Goal: Task Accomplishment & Management: Use online tool/utility

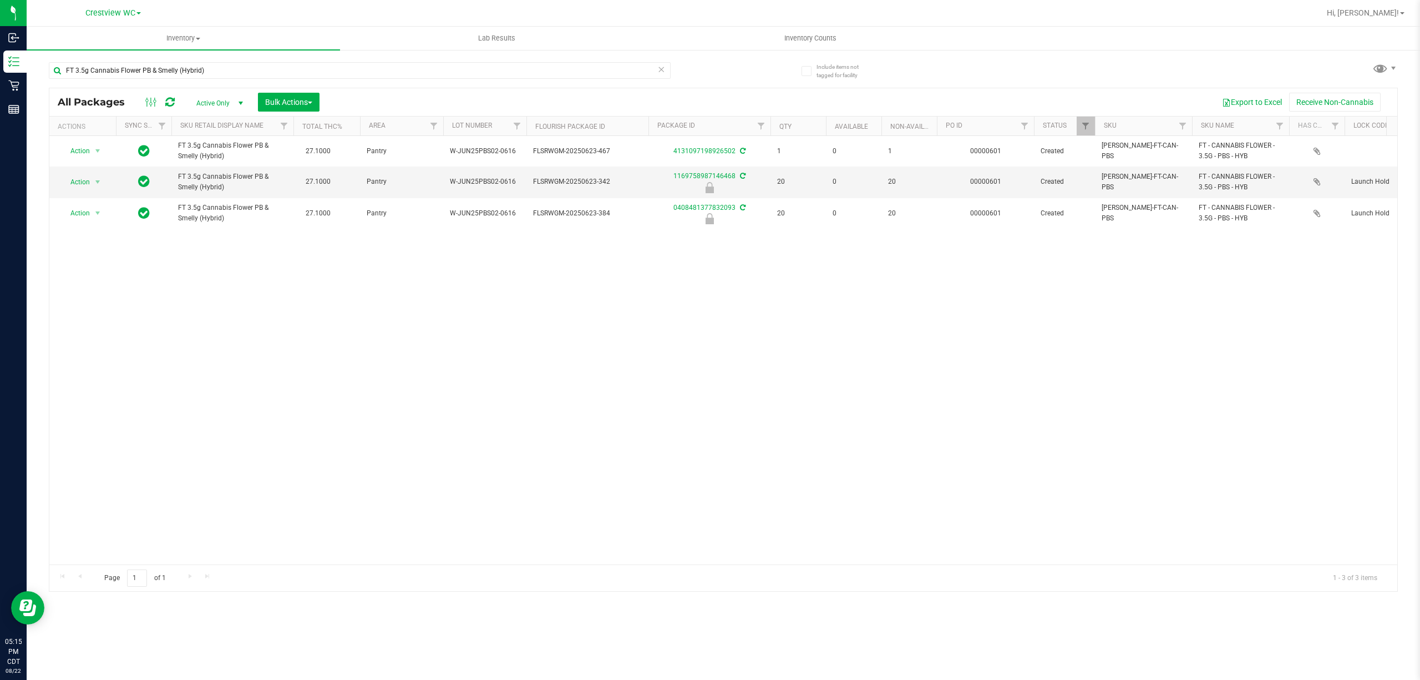
click at [632, 353] on div "Action Action Create package Edit attributes Global inventory Locate package Lo…" at bounding box center [723, 350] width 1348 height 428
click at [408, 68] on input "FT 3.5g Cannabis Flower PB & Smelly (Hybrid)" at bounding box center [360, 70] width 622 height 17
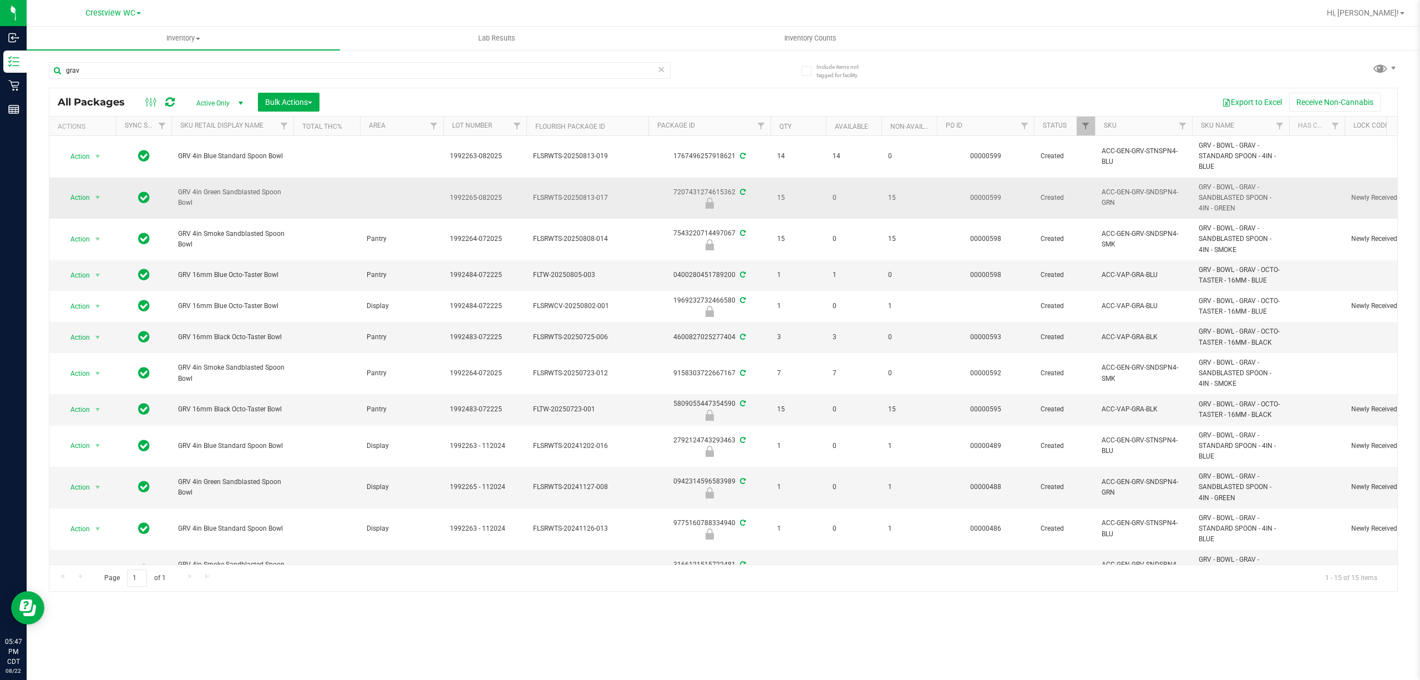
click at [221, 193] on span "GRV 4in Green Sandblasted Spoon Bowl" at bounding box center [232, 197] width 109 height 21
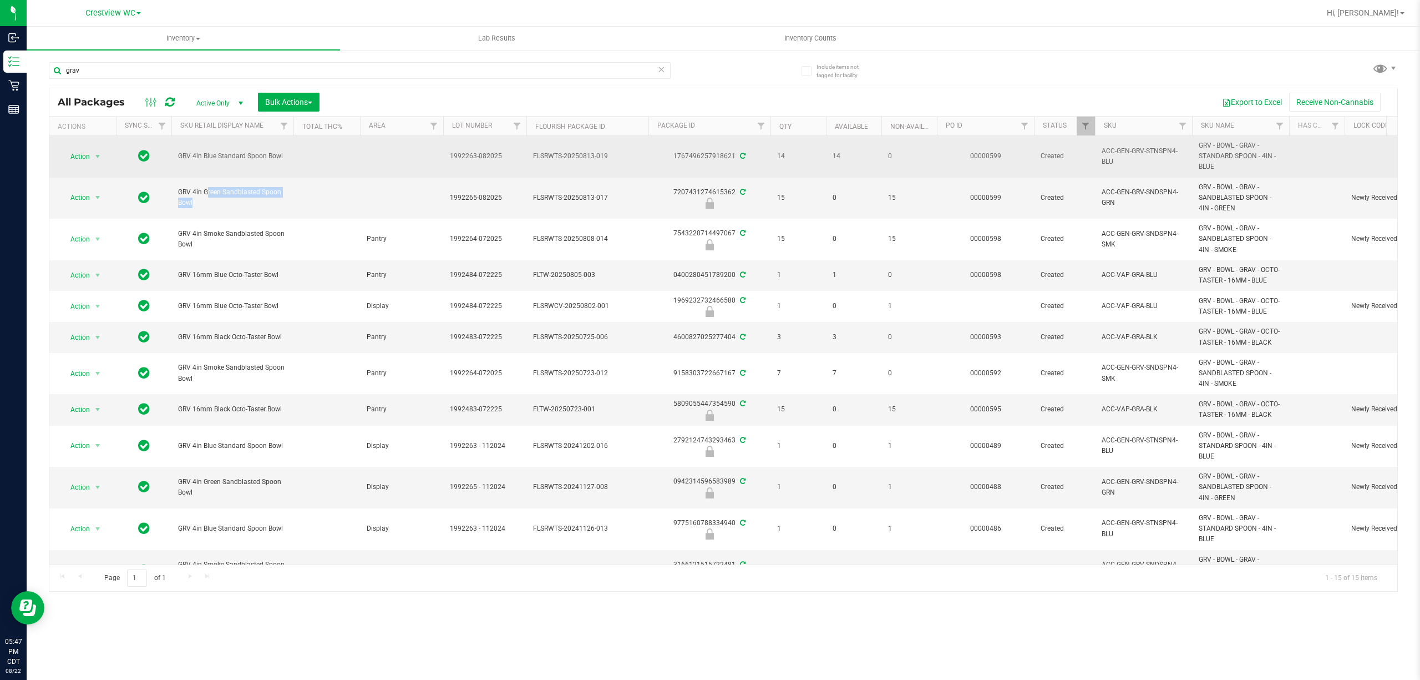
copy tr "GRV 4in Green Sandblasted Spoon Bowl"
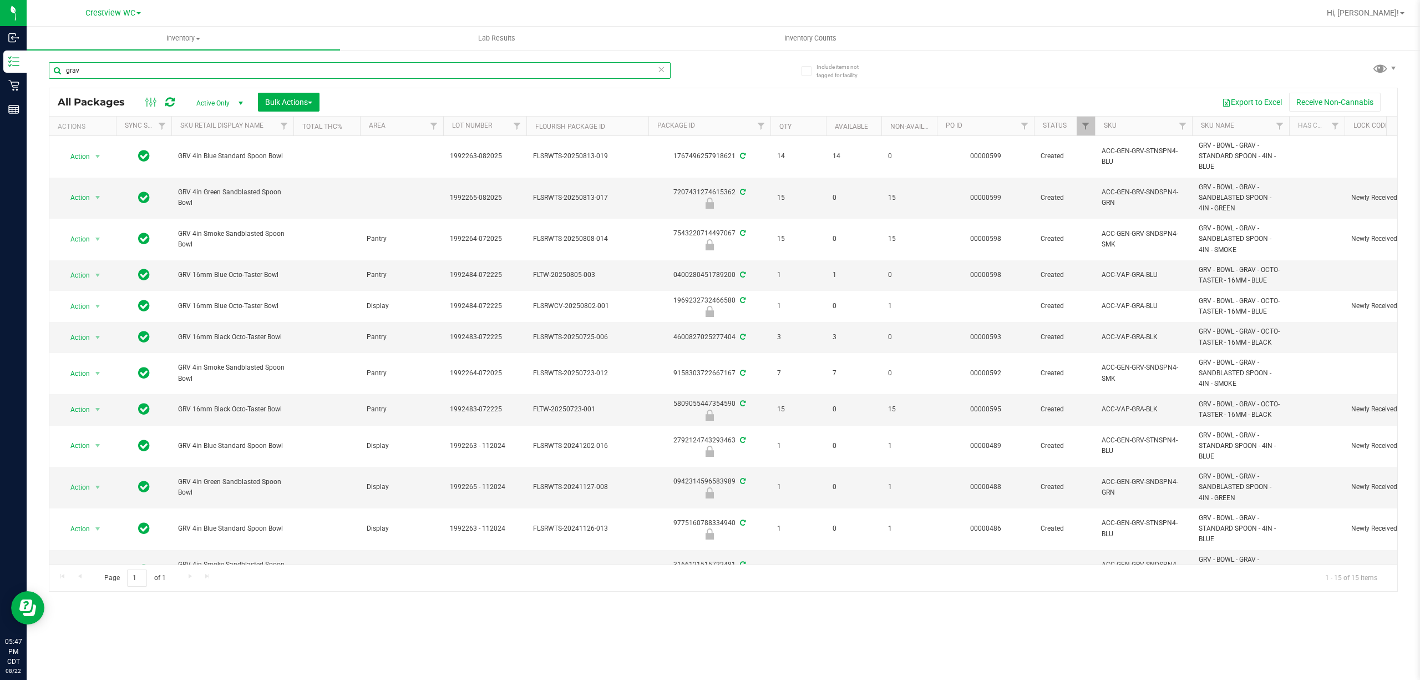
click at [196, 69] on input "grav" at bounding box center [360, 70] width 622 height 17
paste input "GRV 4in Green Sandblasted Spoon Bowl"
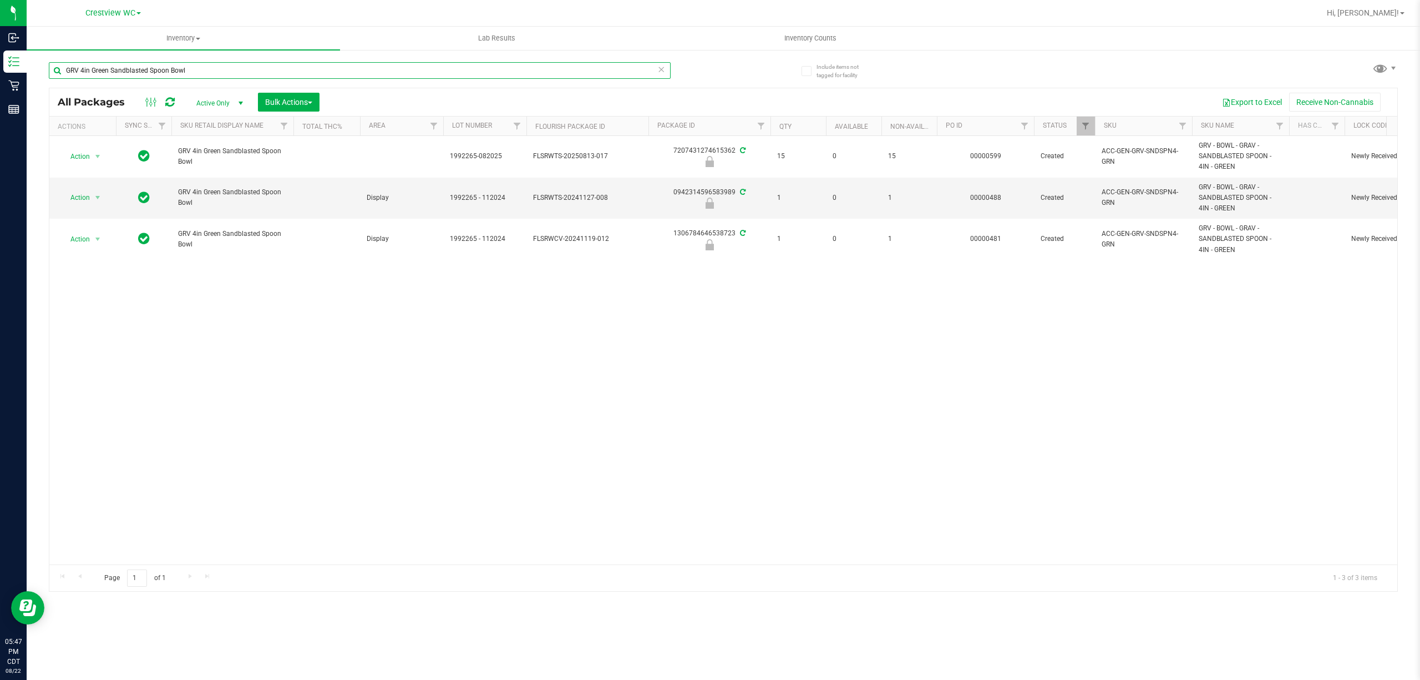
type input "GRV 4in Green Sandblasted Spoon Bowl"
click at [201, 300] on div "Action Action Edit attributes Global inventory Locate package Package audit log…" at bounding box center [723, 350] width 1348 height 428
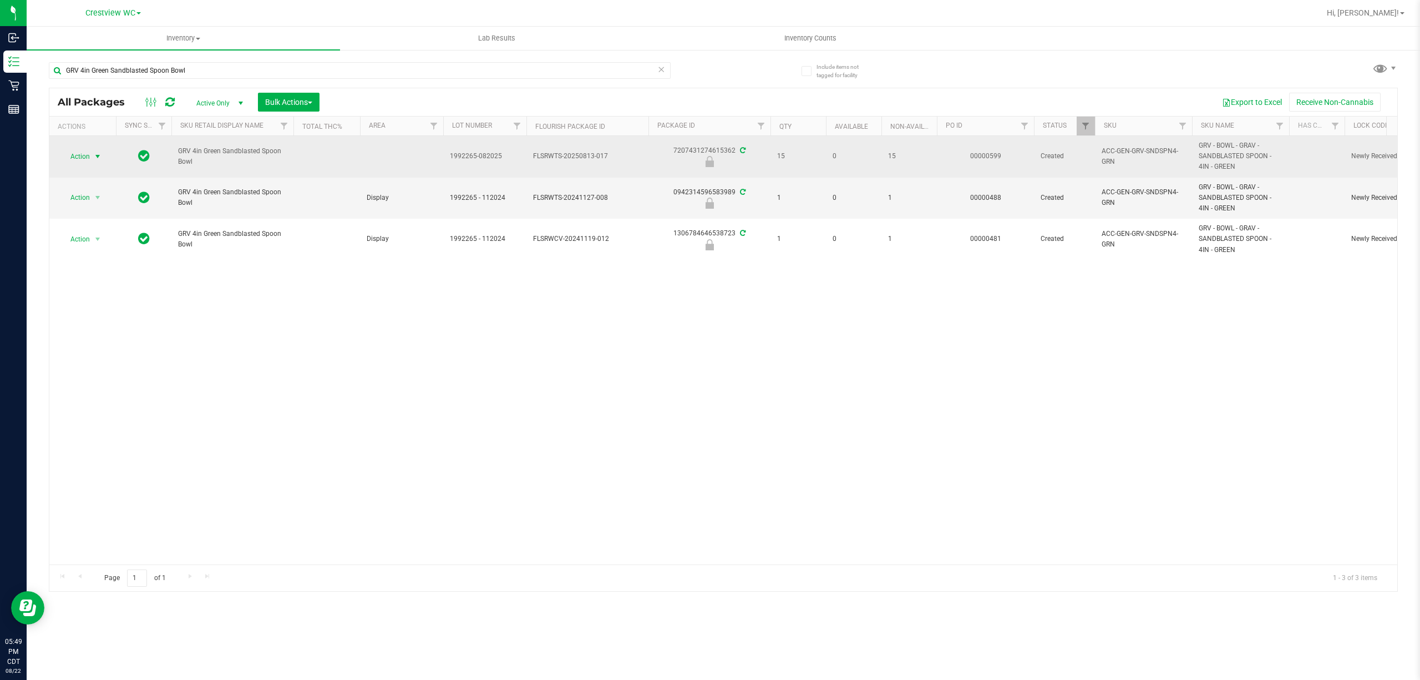
click at [72, 158] on span "Action" at bounding box center [75, 157] width 30 height 16
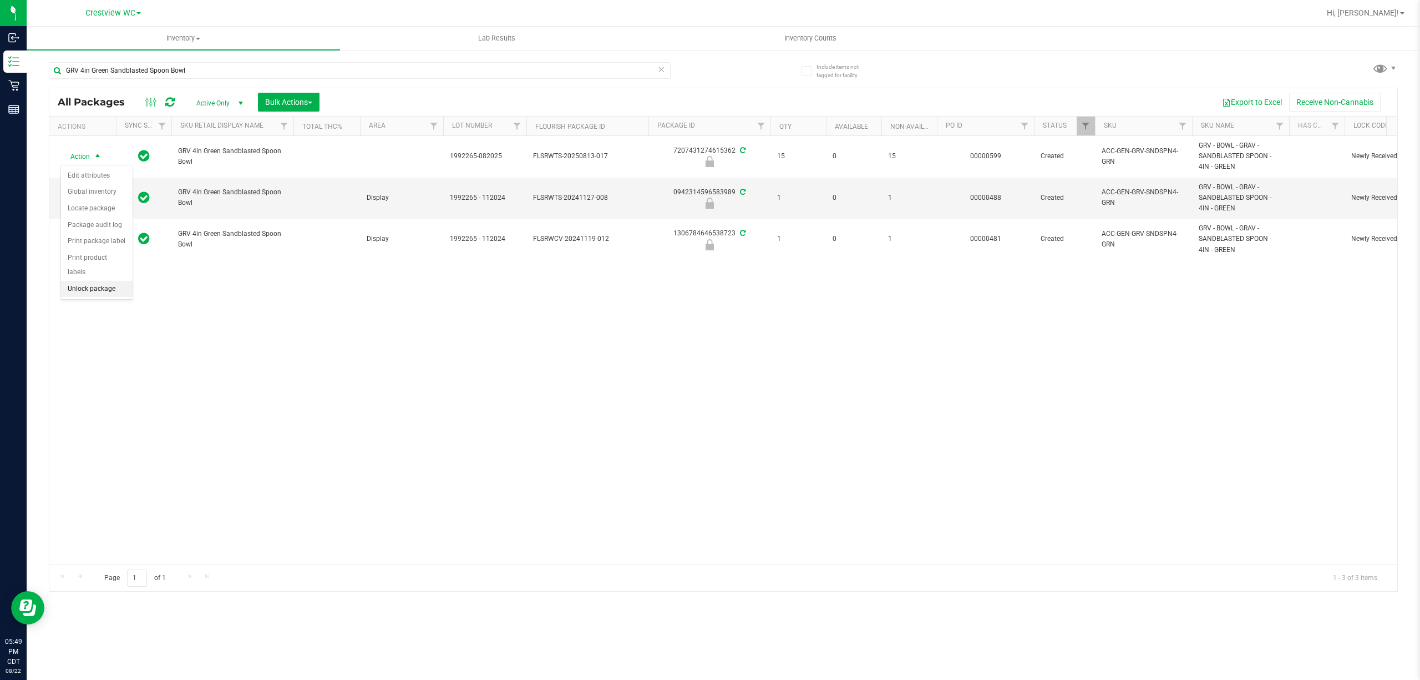
click at [82, 290] on li "Unlock package" at bounding box center [97, 289] width 72 height 17
click at [89, 154] on span "Action" at bounding box center [75, 157] width 30 height 16
click at [134, 278] on li "Print package label" at bounding box center [104, 274] width 86 height 17
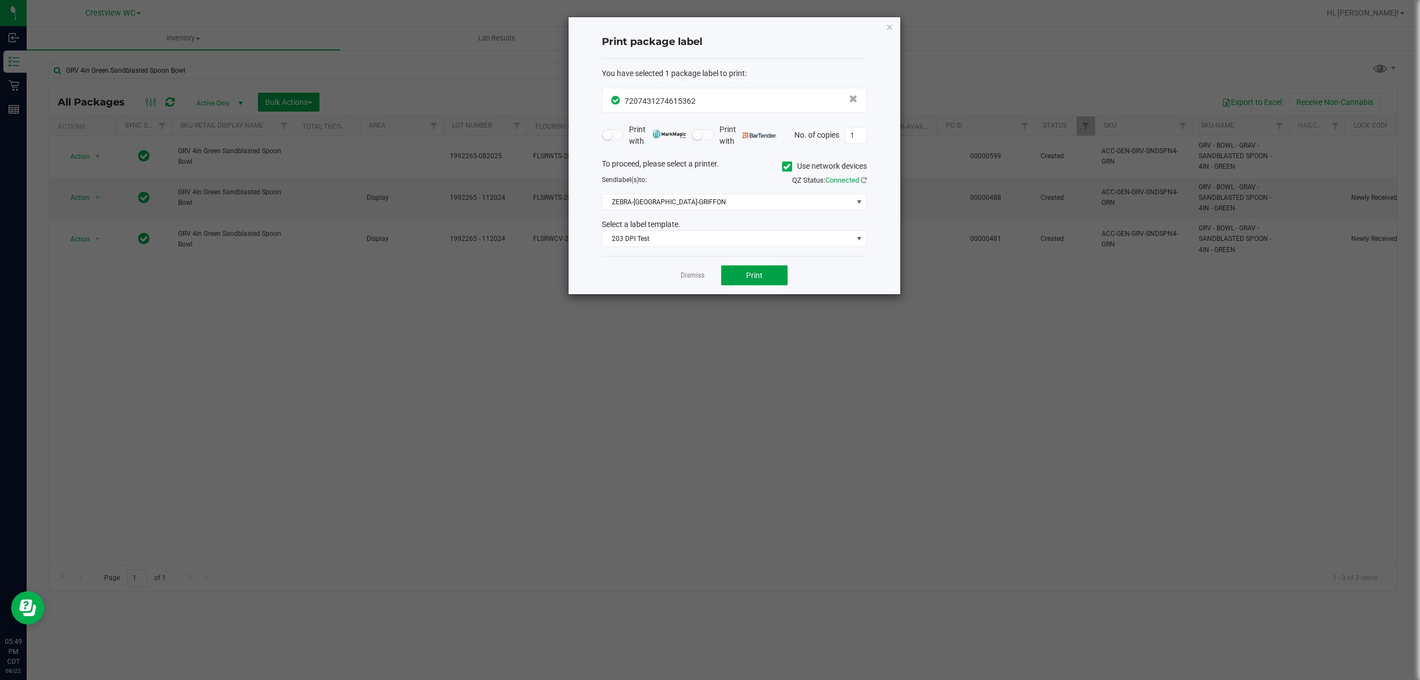
click at [778, 278] on button "Print" at bounding box center [754, 275] width 67 height 20
click at [687, 271] on app-cancel-button "Dismiss" at bounding box center [693, 276] width 24 height 12
click at [687, 276] on link "Dismiss" at bounding box center [693, 275] width 24 height 9
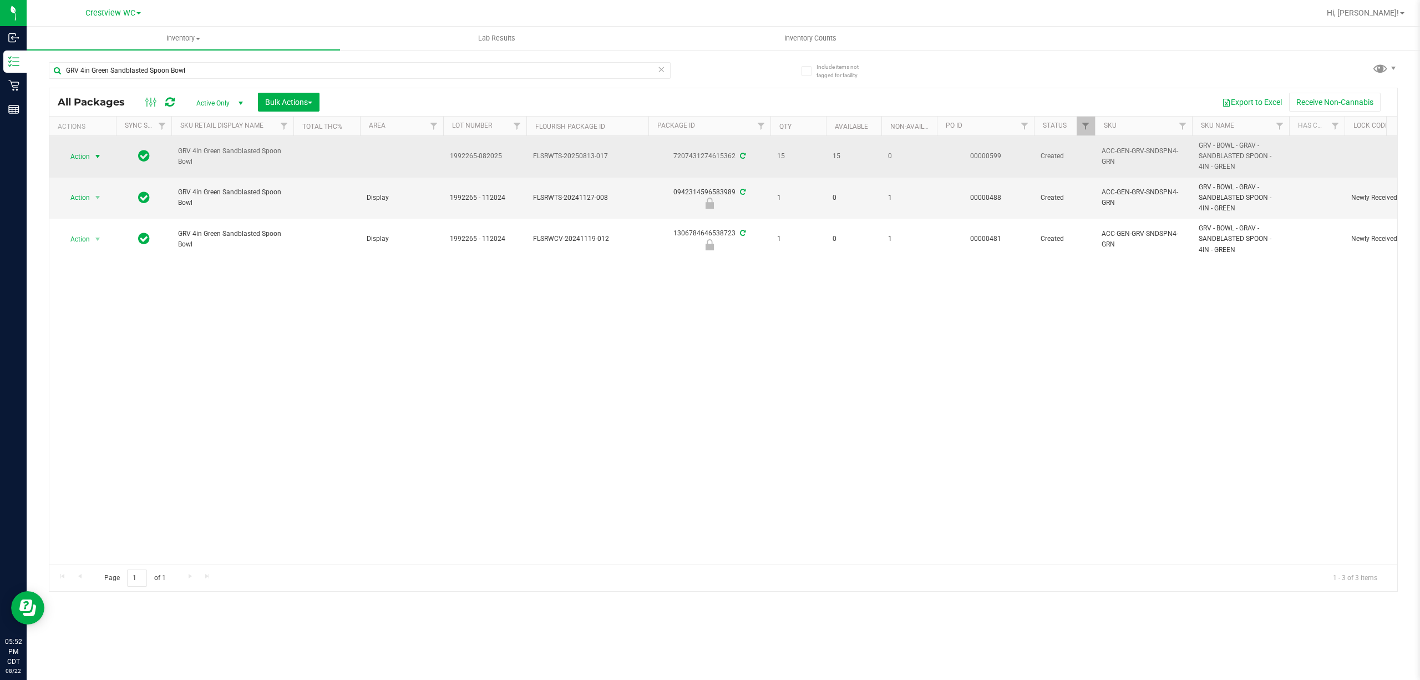
click at [88, 162] on span "Action" at bounding box center [75, 157] width 30 height 16
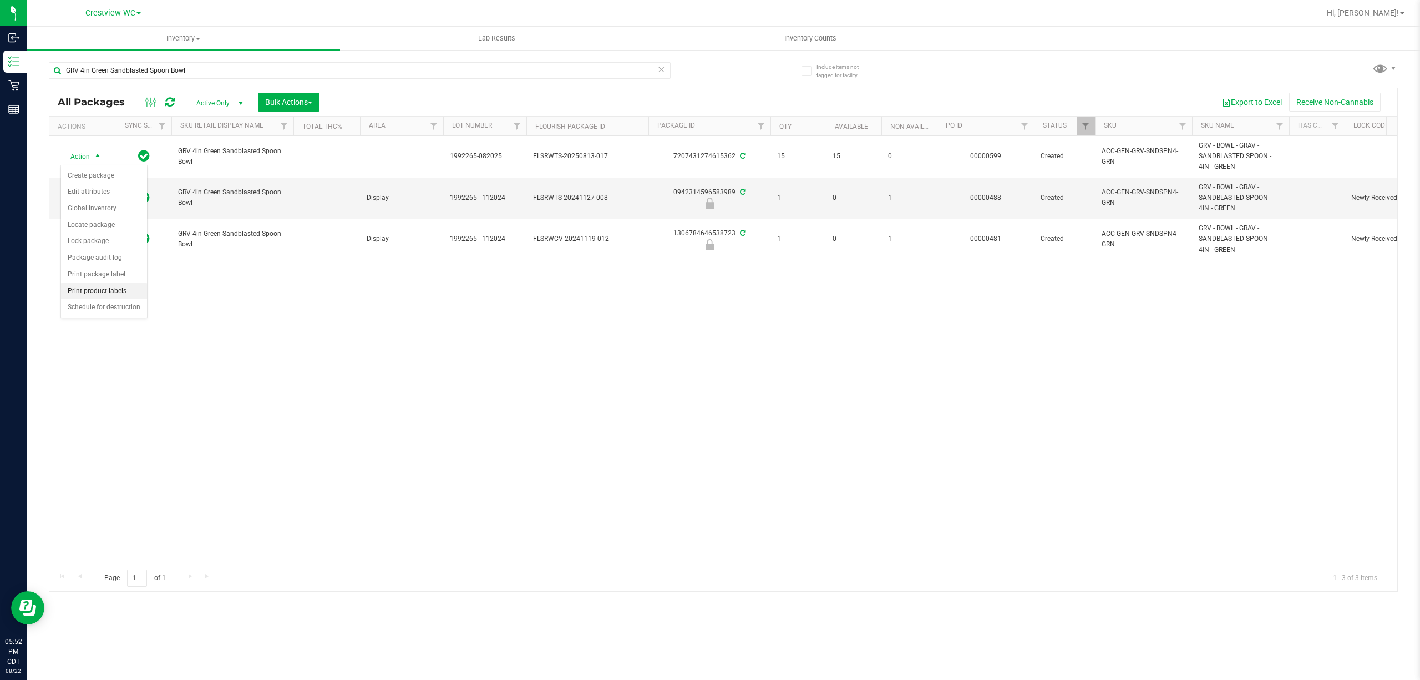
click at [105, 293] on li "Print product labels" at bounding box center [104, 291] width 86 height 17
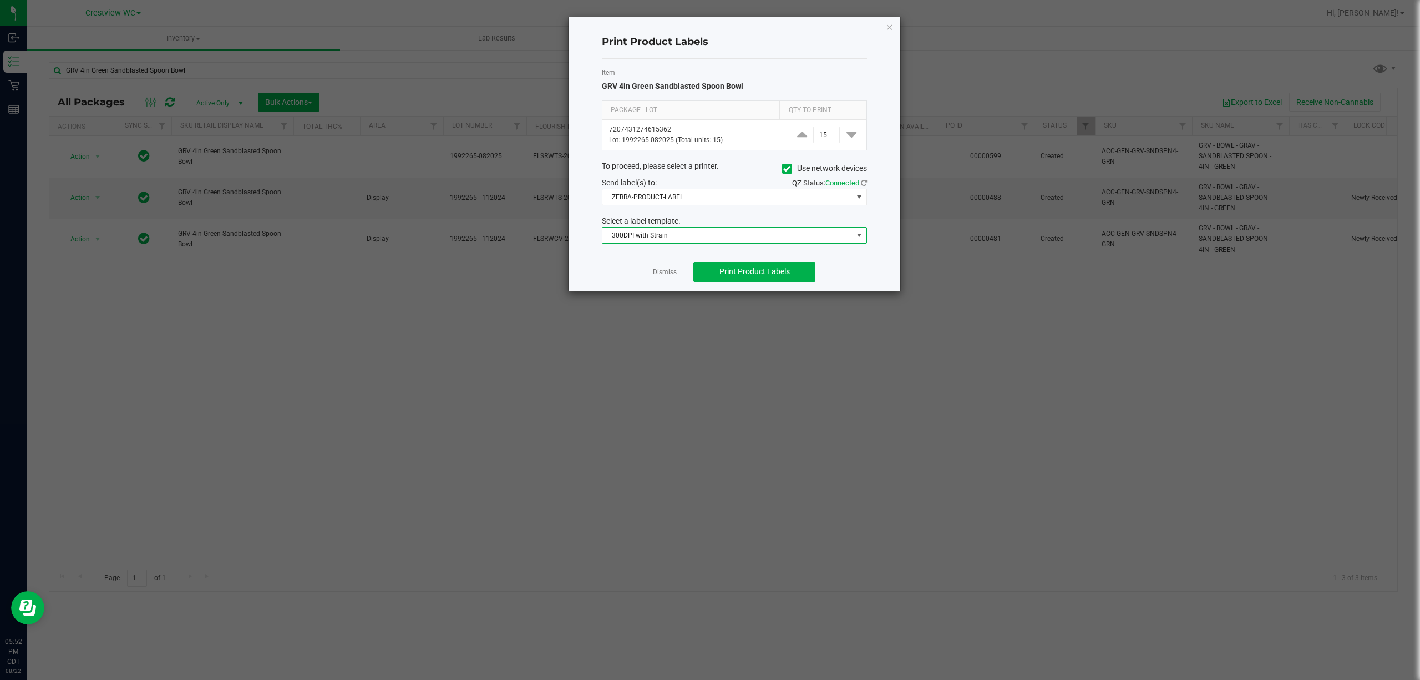
click at [748, 235] on span "300DPI with Strain" at bounding box center [727, 235] width 250 height 16
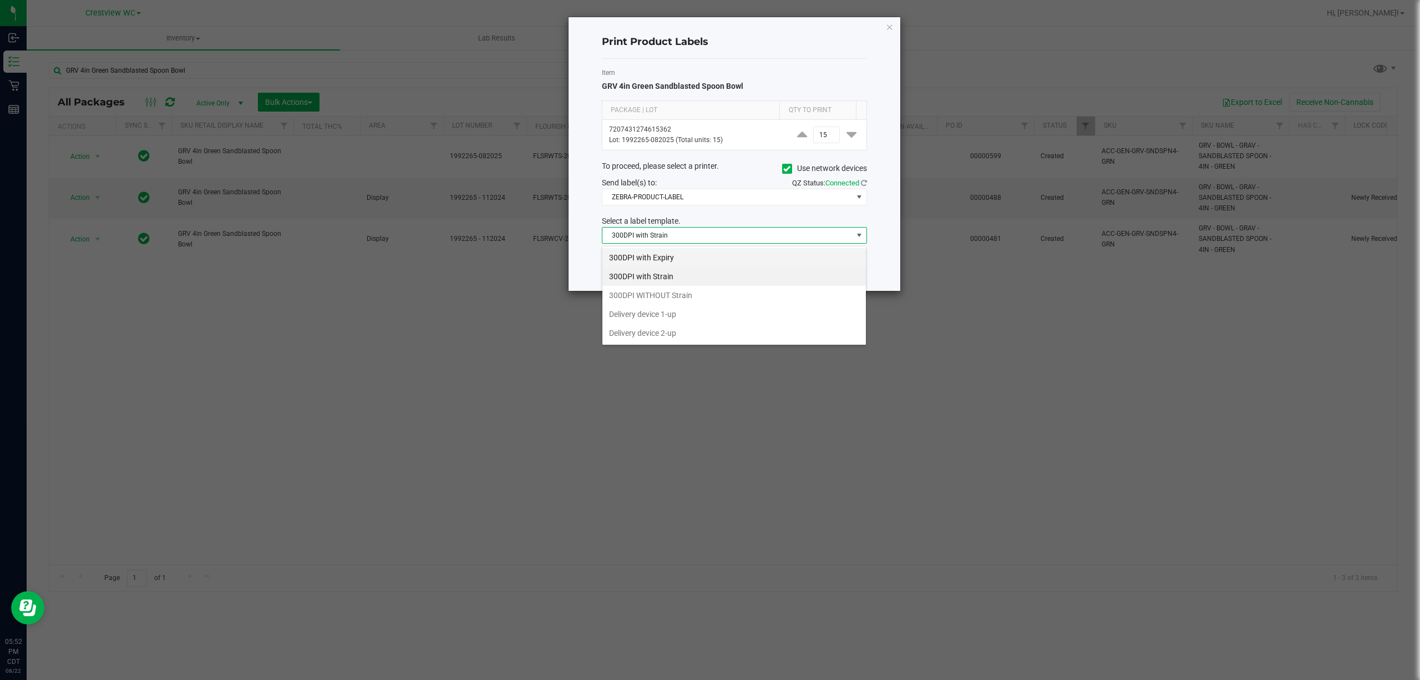
scroll to position [17, 265]
click at [724, 336] on li "Delivery device 2-up" at bounding box center [733, 332] width 263 height 19
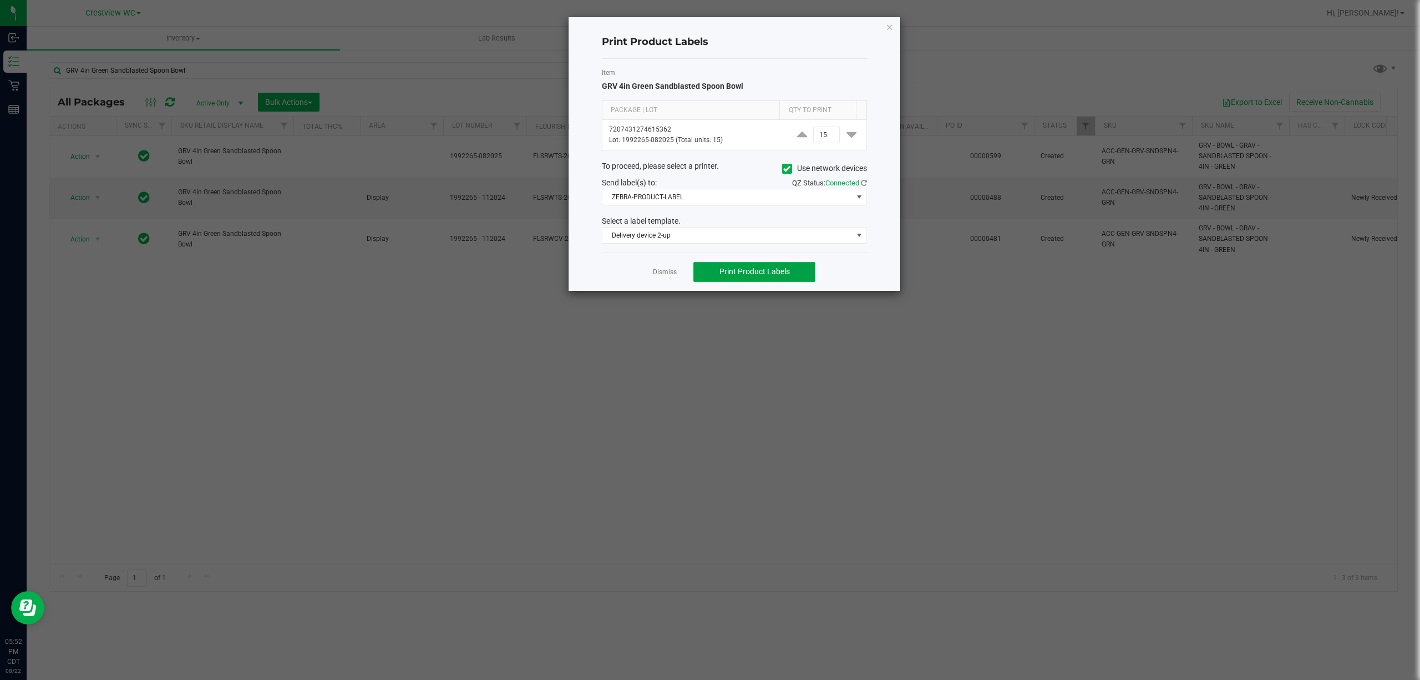
click at [786, 276] on span "Print Product Labels" at bounding box center [754, 271] width 70 height 9
